Goal: Task Accomplishment & Management: Manage account settings

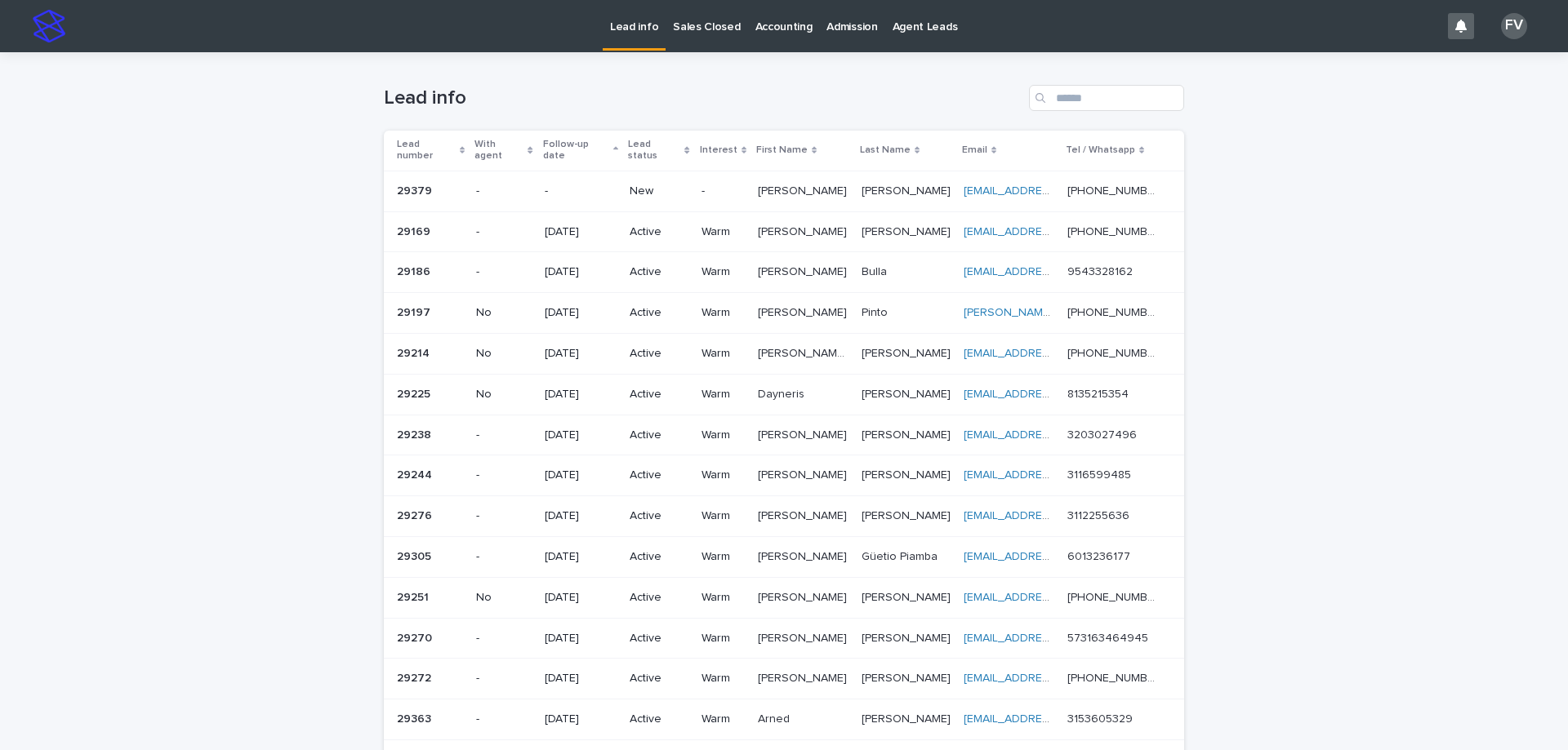
click at [795, 182] on p "[PERSON_NAME]" at bounding box center [804, 189] width 93 height 17
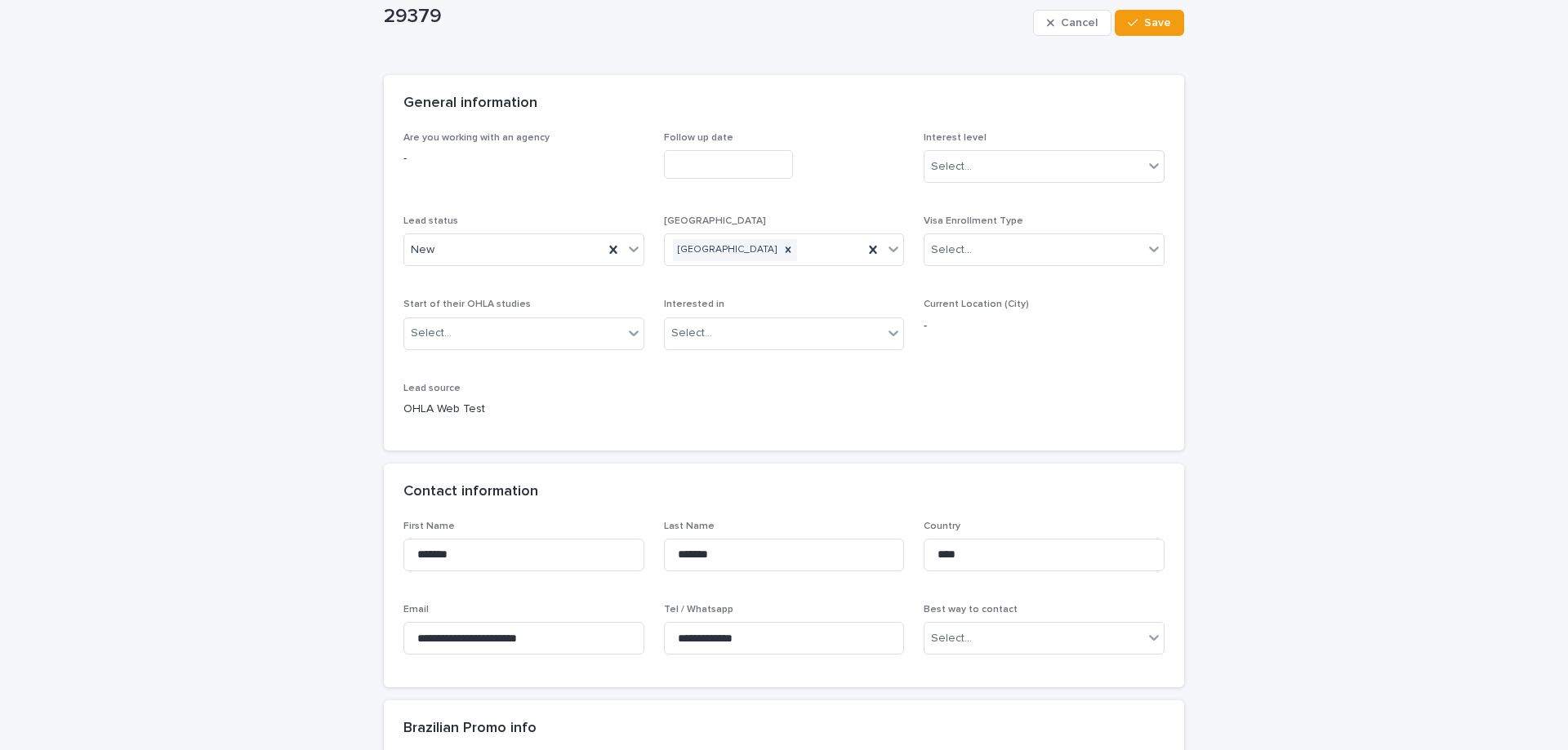
scroll to position [163, 0]
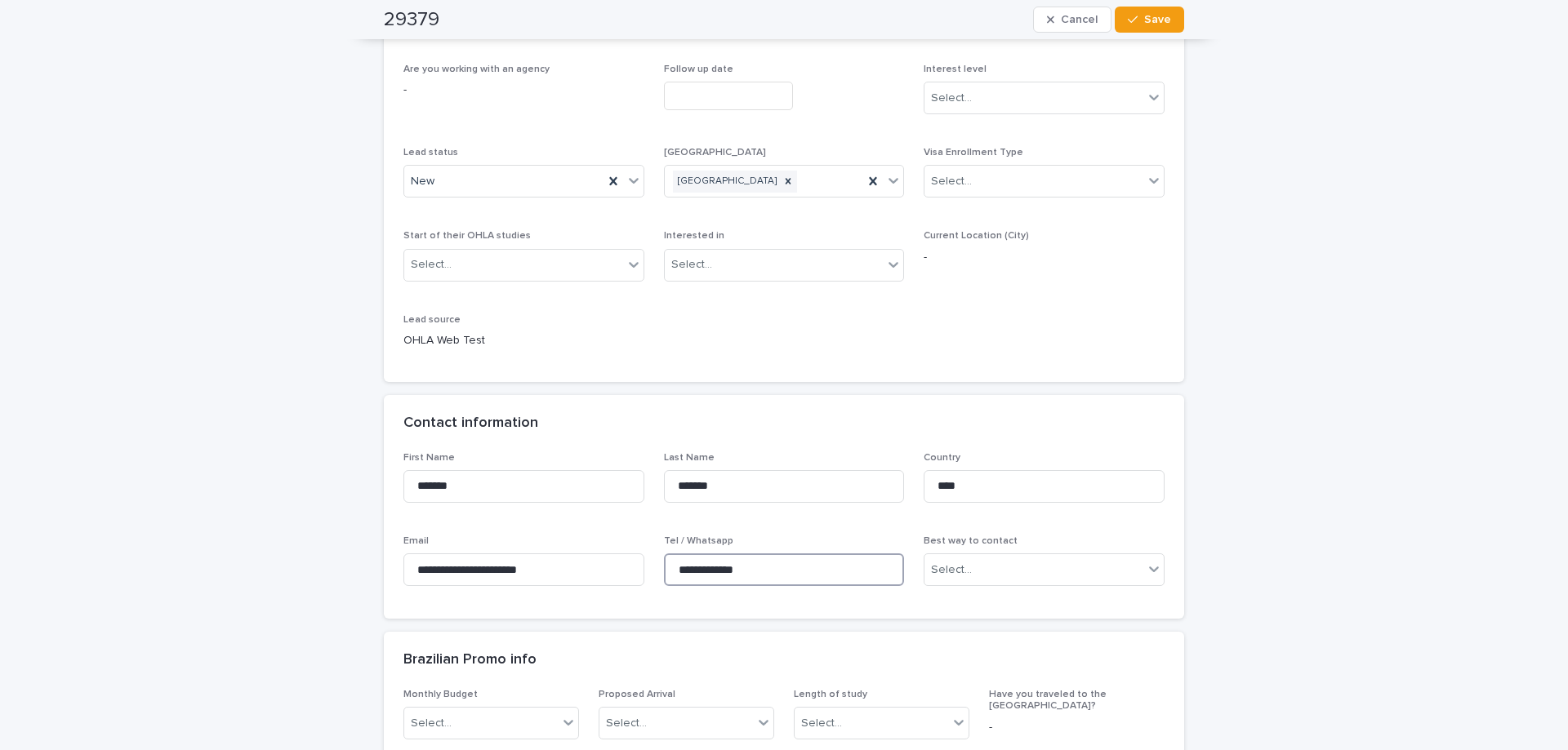
drag, startPoint x: 759, startPoint y: 560, endPoint x: 655, endPoint y: 567, distance: 104.2
click at [655, 567] on div "**********" at bounding box center [784, 526] width 761 height 148
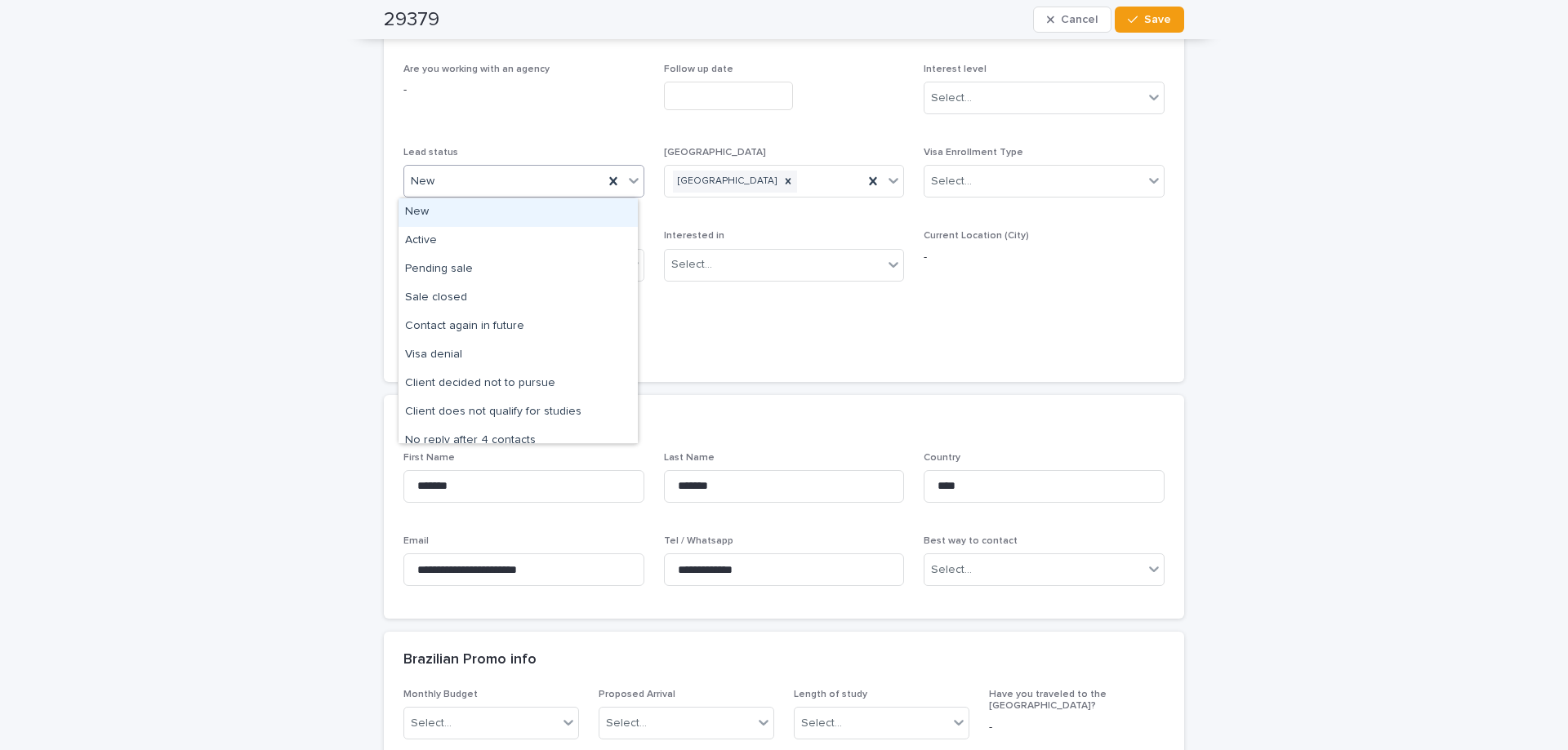
click at [626, 179] on icon at bounding box center [634, 180] width 16 height 16
click at [477, 234] on div "Active" at bounding box center [518, 241] width 240 height 29
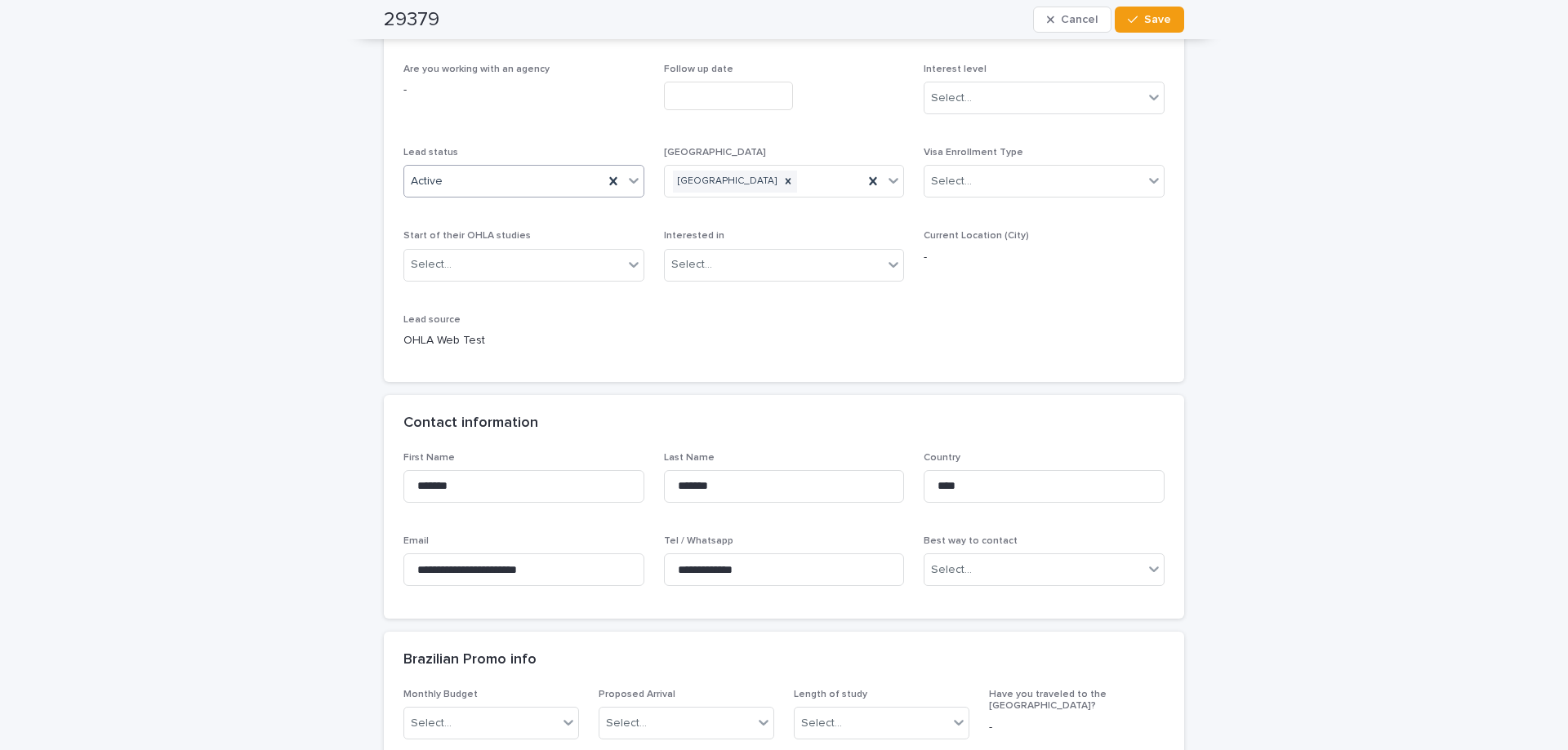
click at [731, 102] on input "text" at bounding box center [728, 95] width 129 height 29
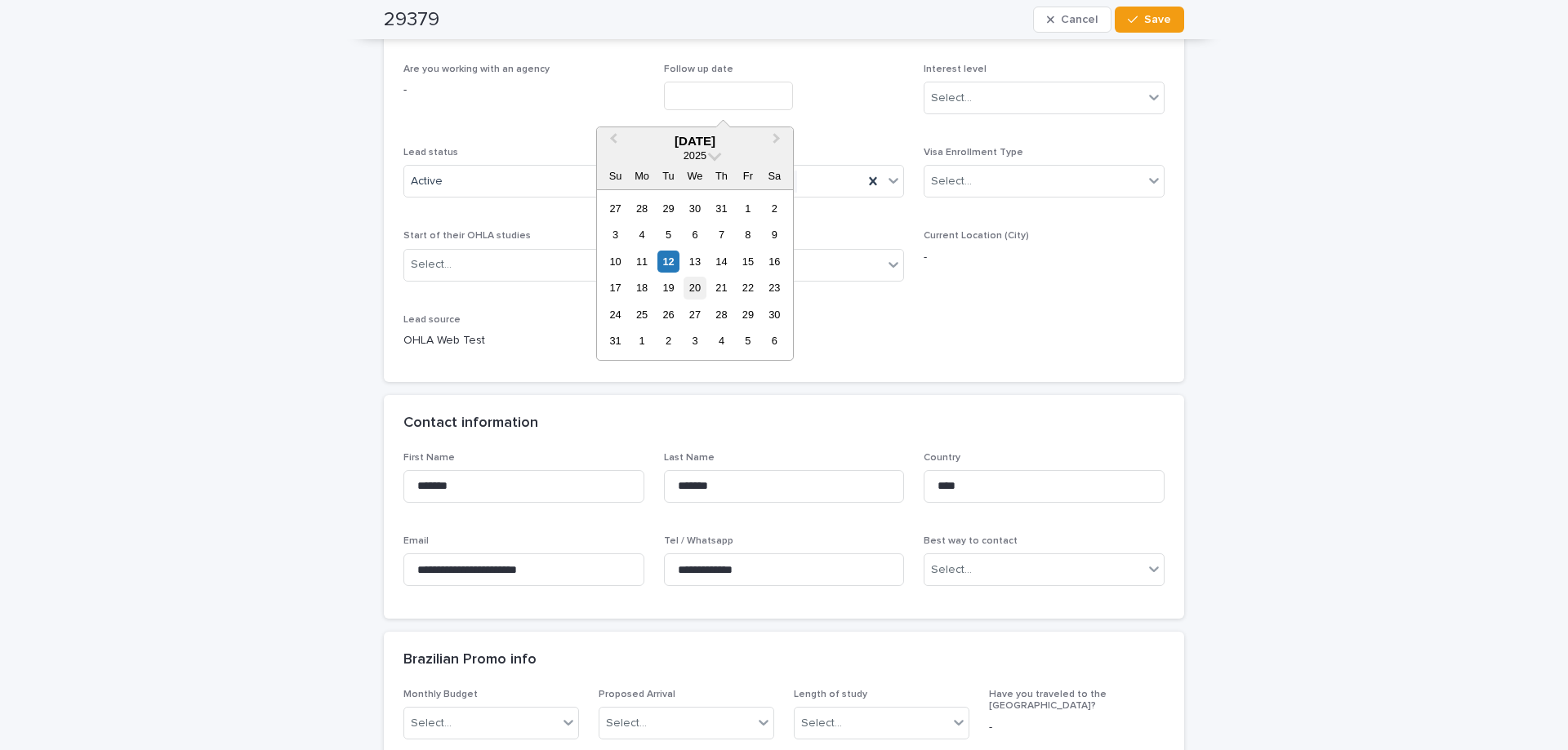
click at [692, 285] on div "20" at bounding box center [694, 287] width 22 height 22
type input "**********"
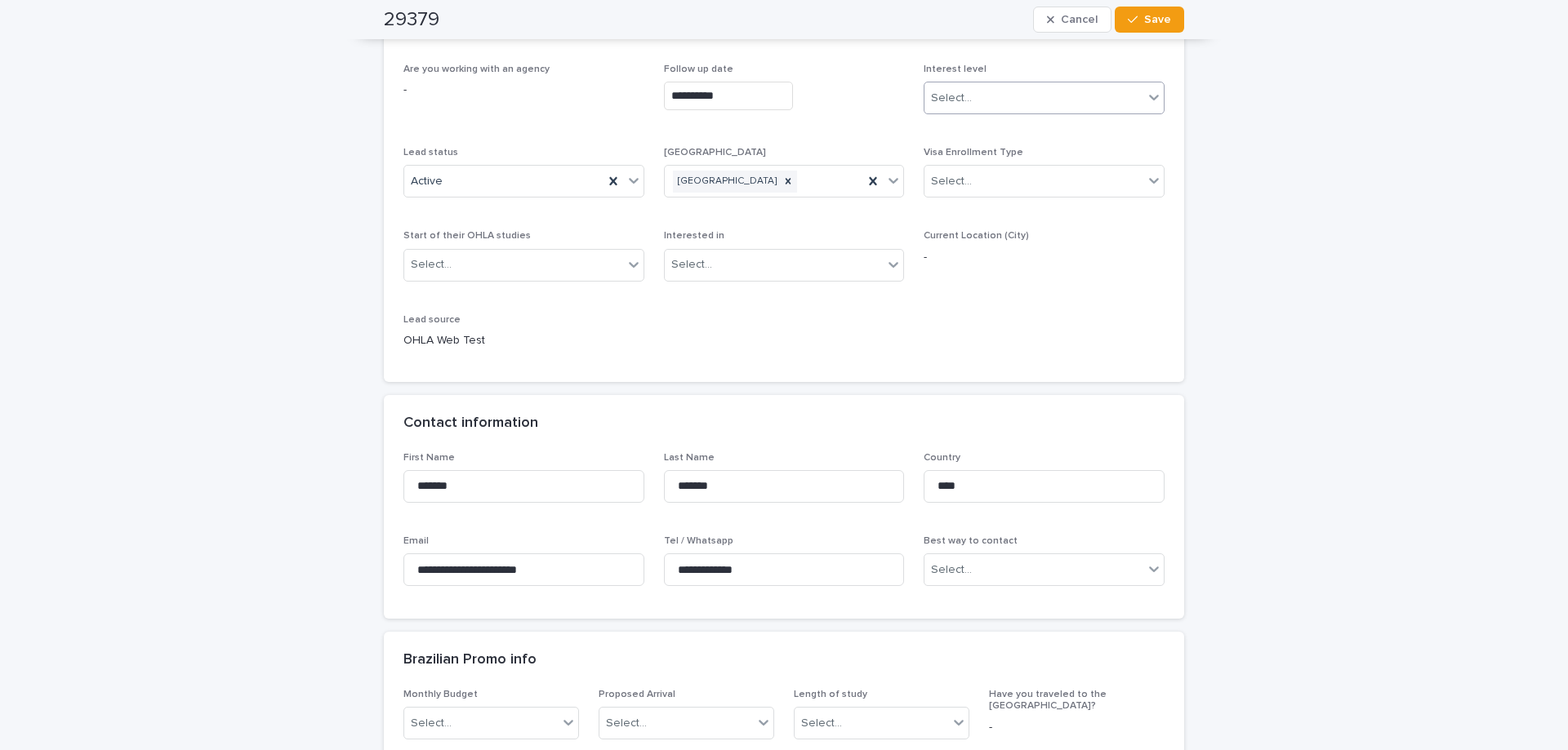
click at [993, 102] on div "Select..." at bounding box center [1034, 97] width 219 height 27
click at [1001, 170] on div "Warm" at bounding box center [1039, 157] width 240 height 29
click at [974, 576] on input "text" at bounding box center [975, 570] width 2 height 14
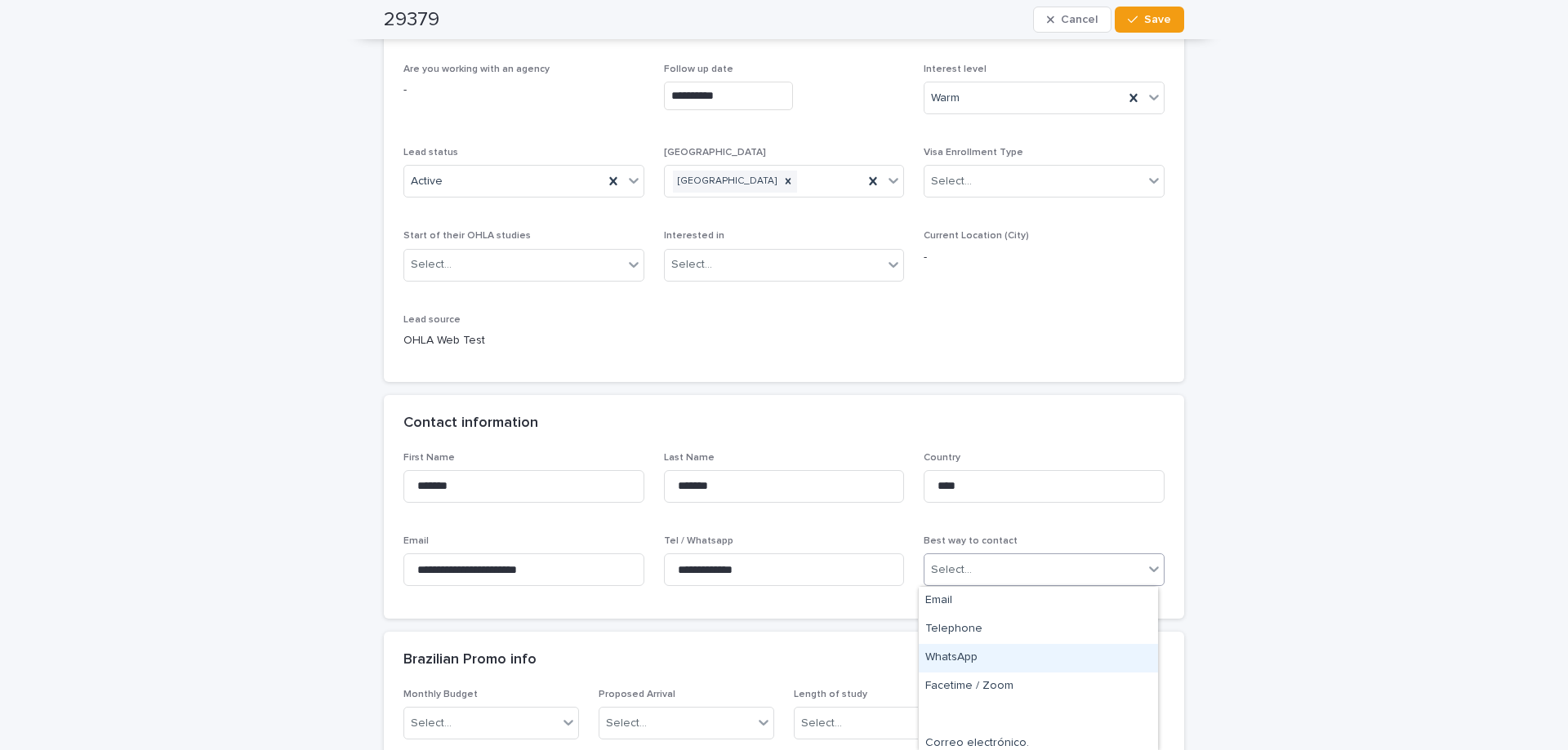
click at [978, 658] on div "WhatsApp" at bounding box center [1039, 658] width 240 height 29
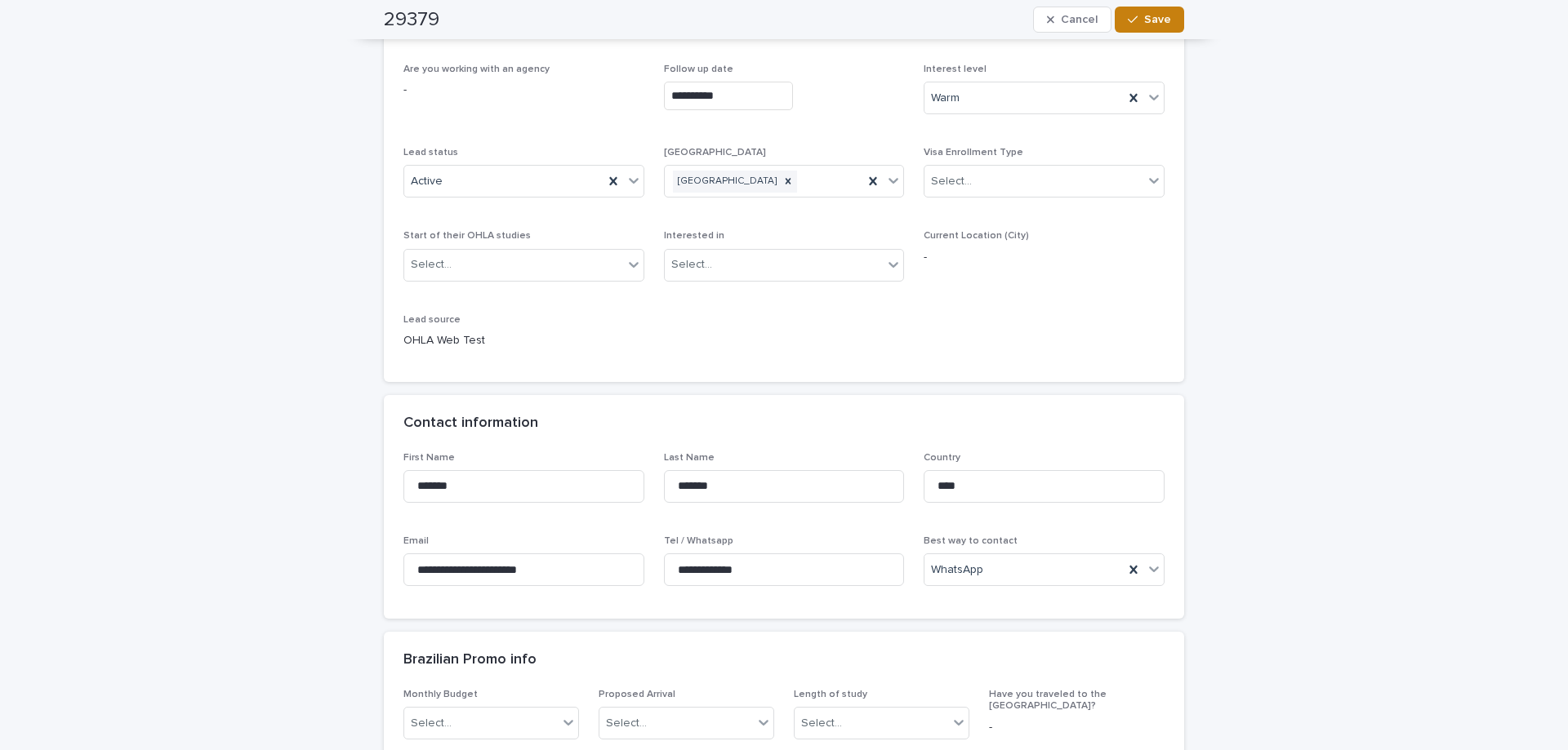
click at [1130, 24] on icon "button" at bounding box center [1133, 19] width 10 height 11
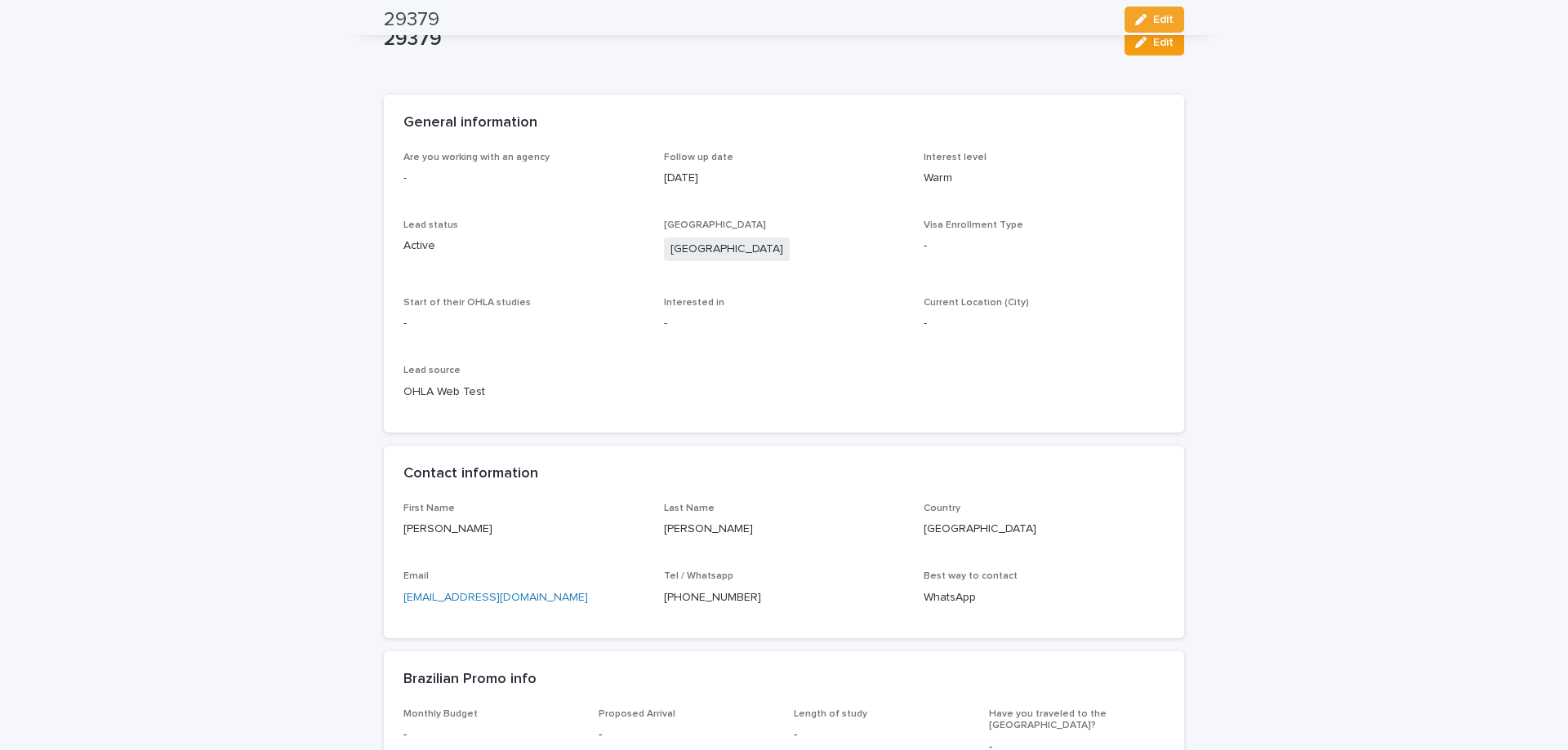
scroll to position [0, 0]
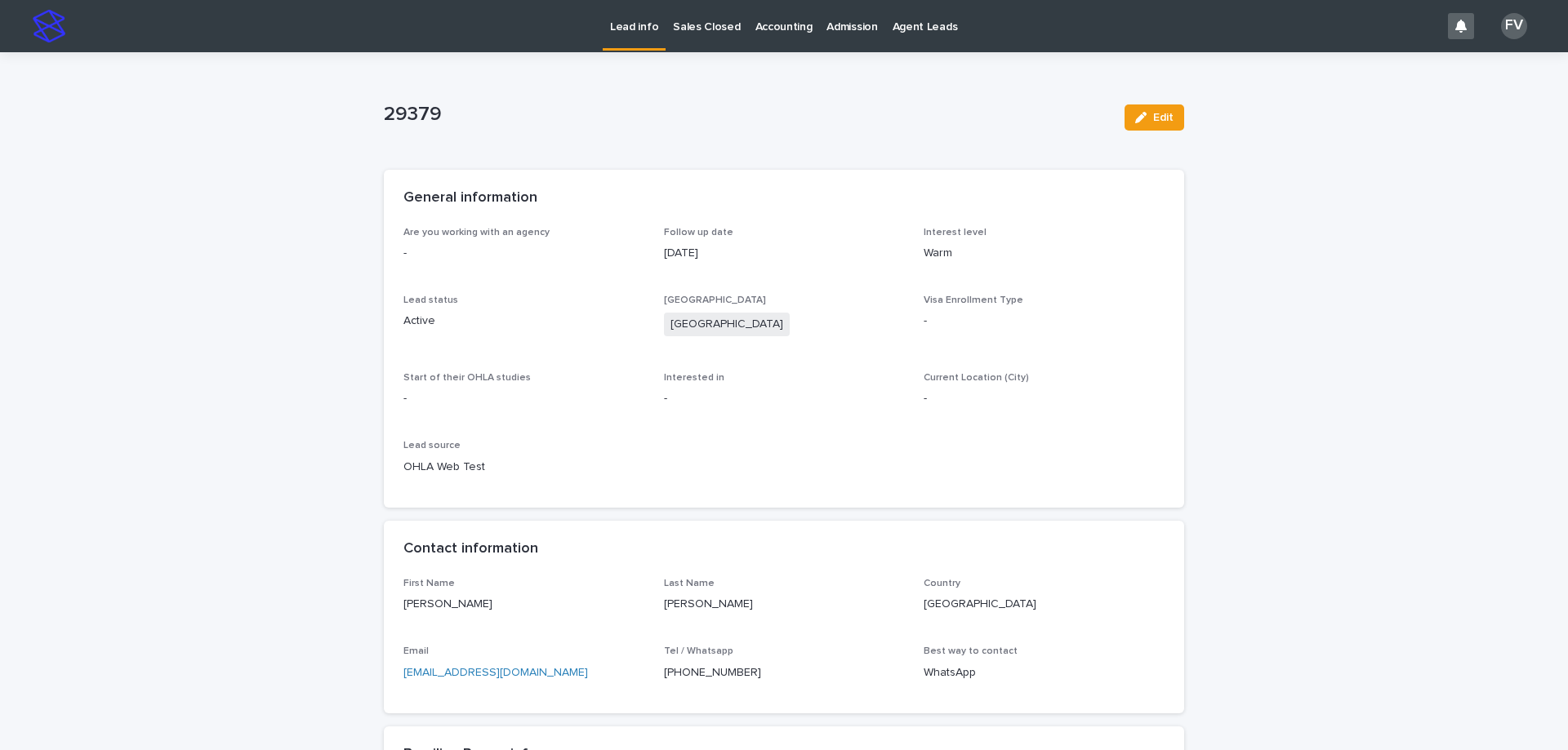
click at [631, 27] on p "Lead info" at bounding box center [634, 17] width 48 height 34
